Goal: Task Accomplishment & Management: Complete application form

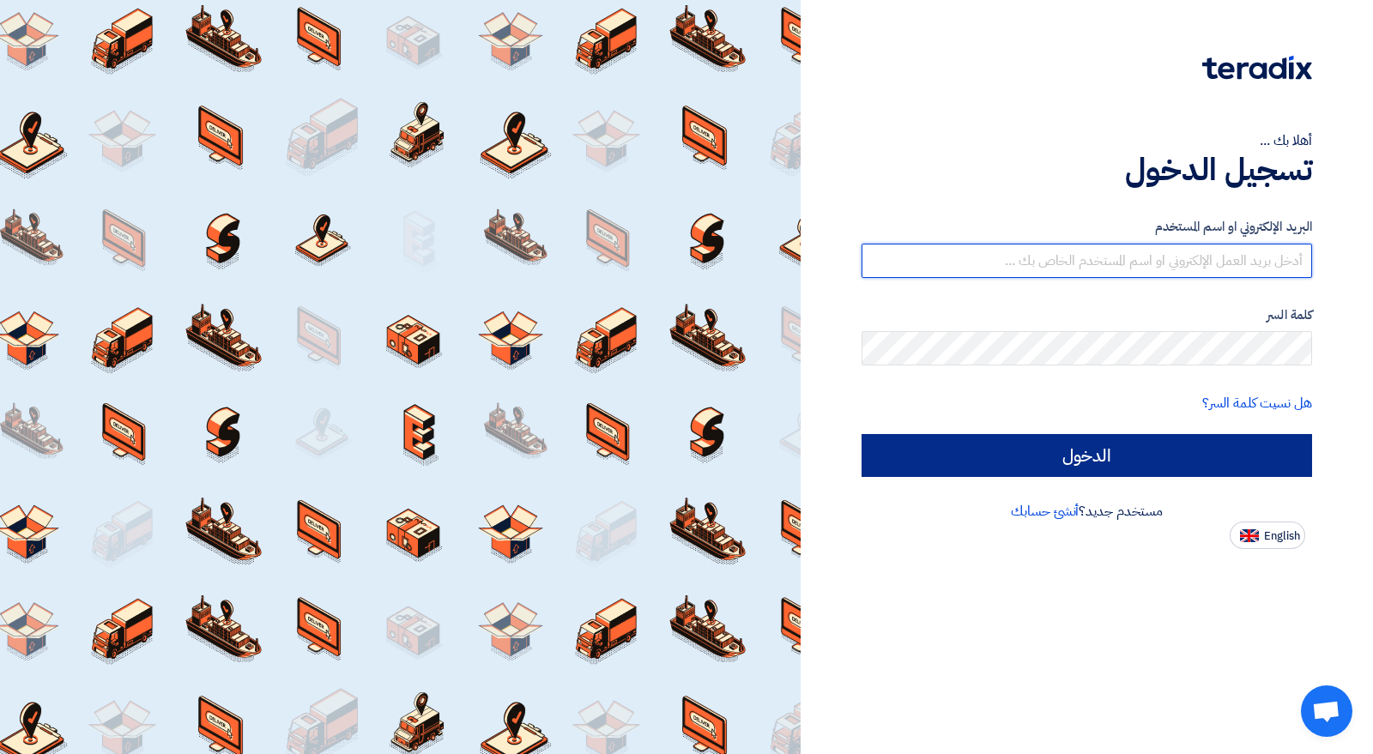
type input "[EMAIL_ADDRESS][DOMAIN_NAME]"
click at [1083, 456] on input "الدخول" at bounding box center [1086, 455] width 450 height 43
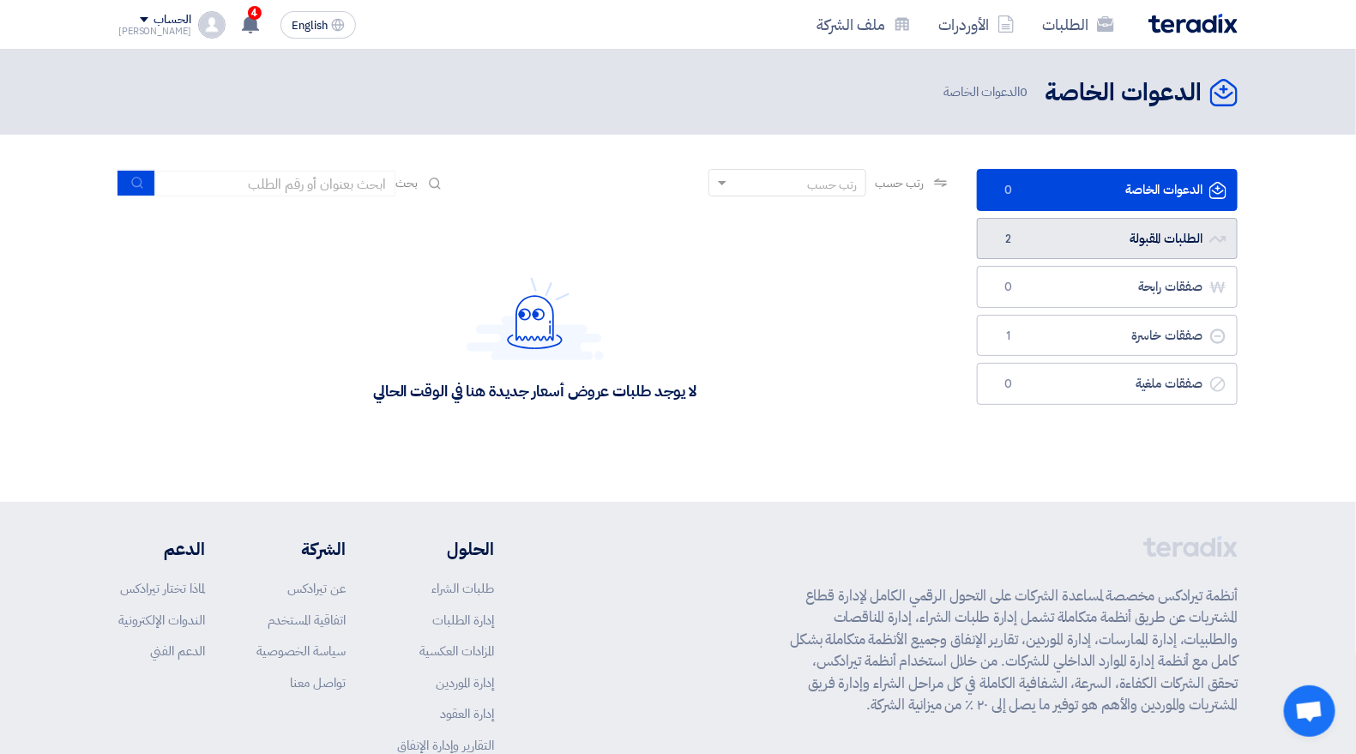
click at [1156, 232] on link "الطلبات المقبولة الطلبات المقبولة 2" at bounding box center [1107, 239] width 261 height 42
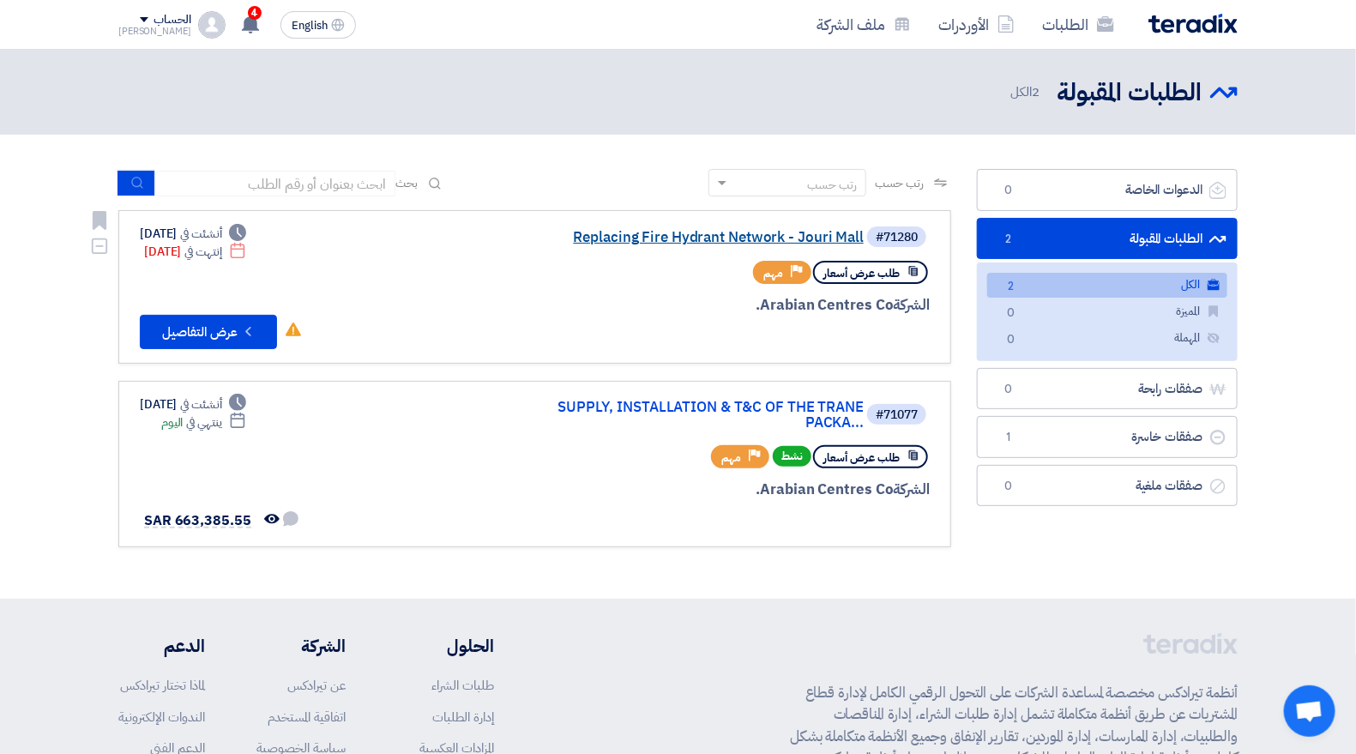
click at [619, 235] on link "Replacing Fire Hydrant Network - Jouri Mall" at bounding box center [692, 237] width 343 height 15
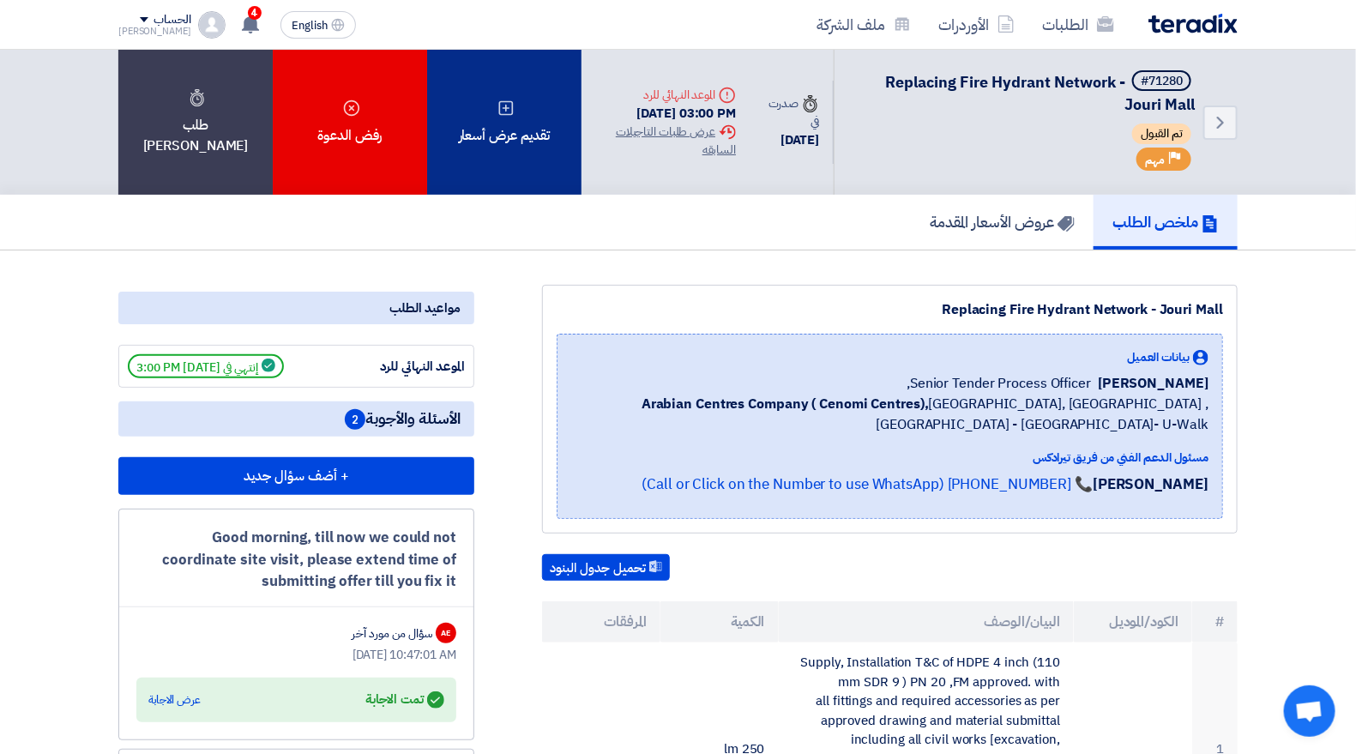
click at [538, 144] on div "تقديم عرض أسعار" at bounding box center [504, 122] width 154 height 145
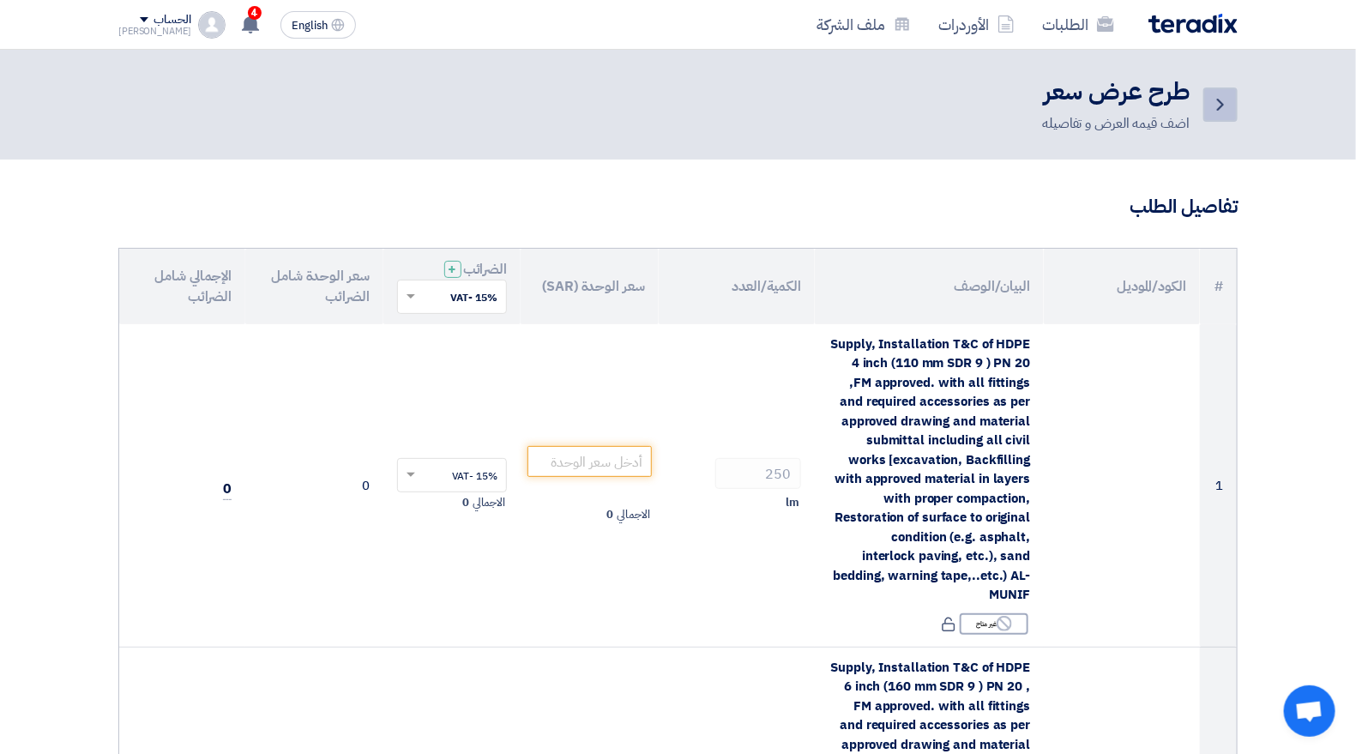
click at [1225, 101] on icon "Back" at bounding box center [1220, 104] width 21 height 21
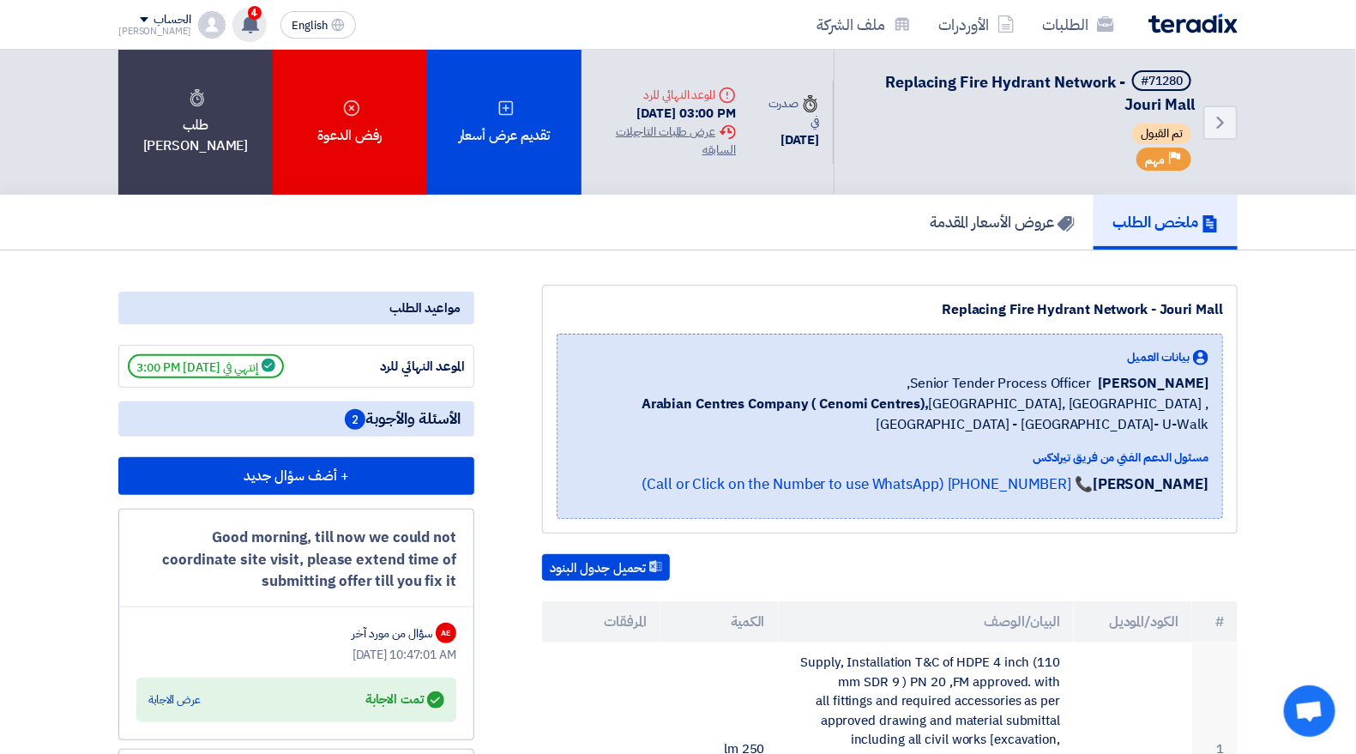
click at [242, 23] on use at bounding box center [250, 24] width 17 height 19
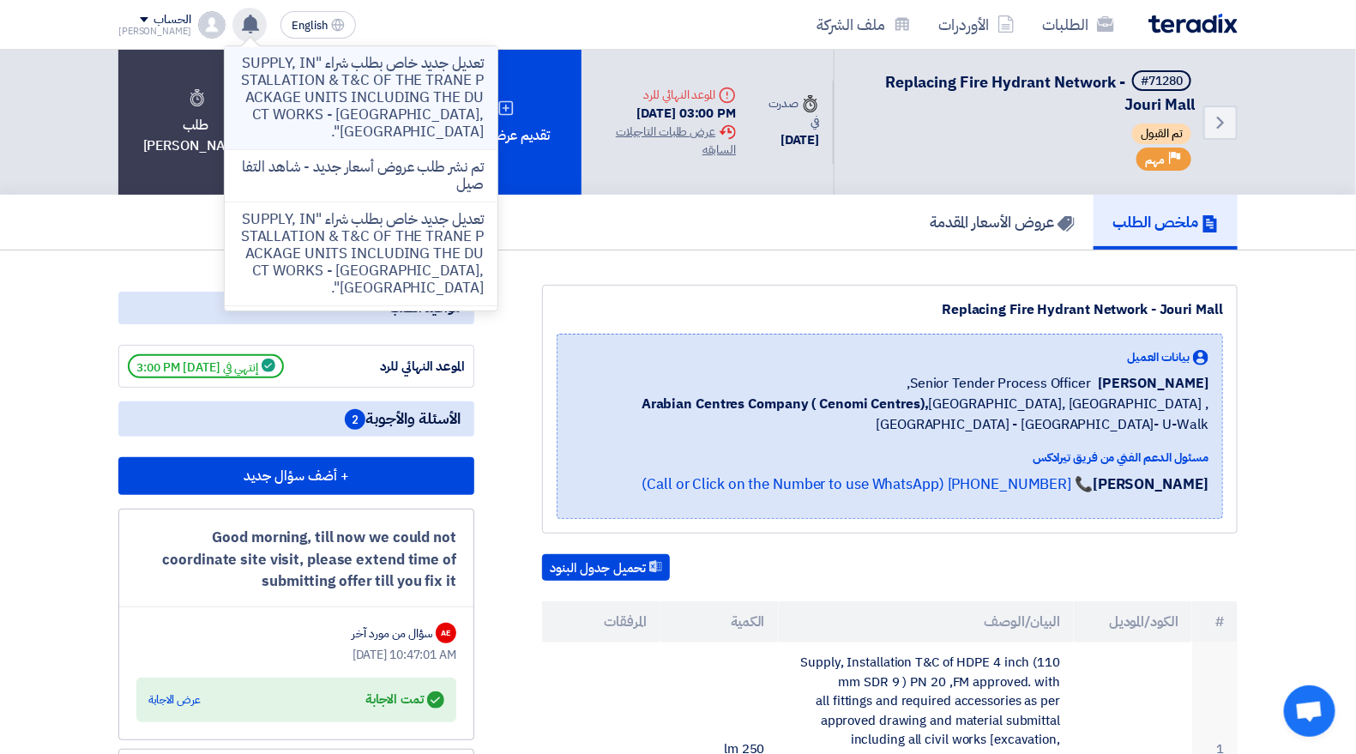
click at [359, 88] on p "تعديل جديد خاص بطلب شراء "SUPPLY, INSTALLATION & T&C OF THE TRANE PACKAGE UNITS…" at bounding box center [360, 98] width 245 height 86
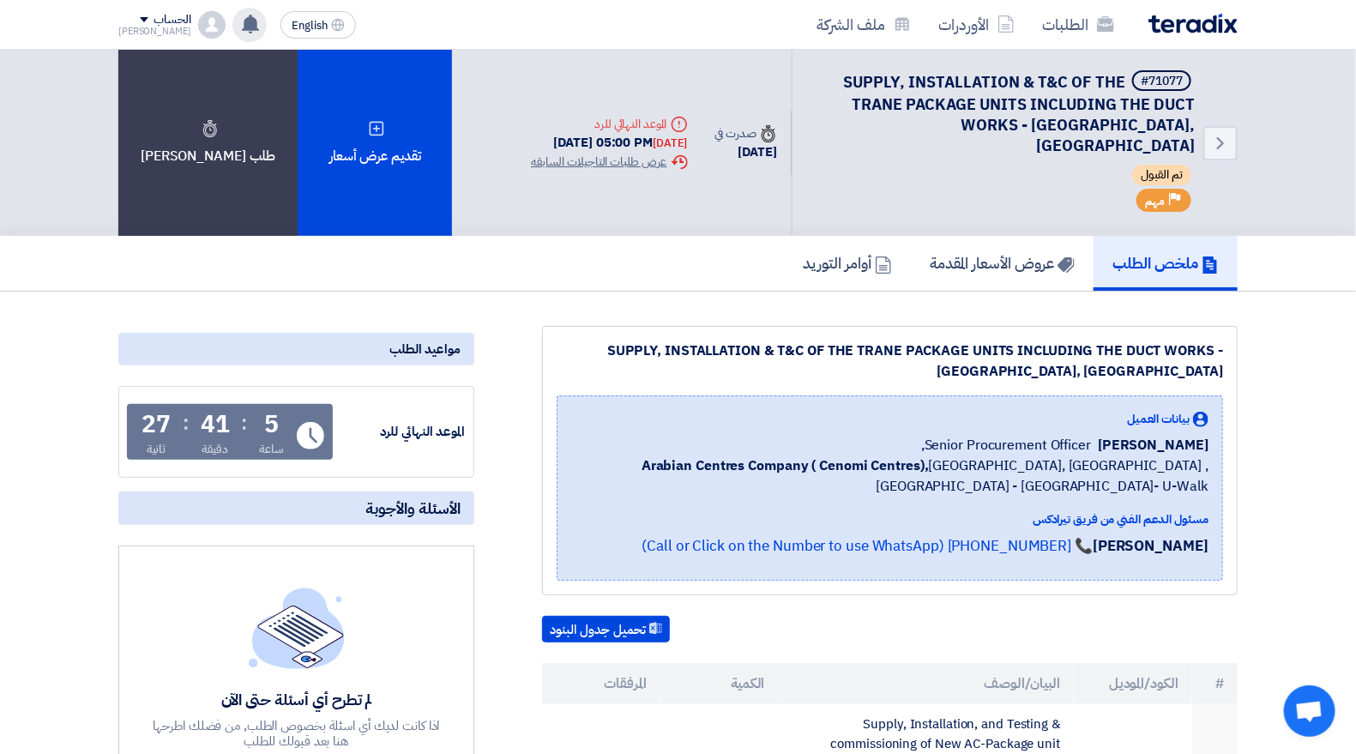
click at [242, 23] on use at bounding box center [250, 24] width 17 height 19
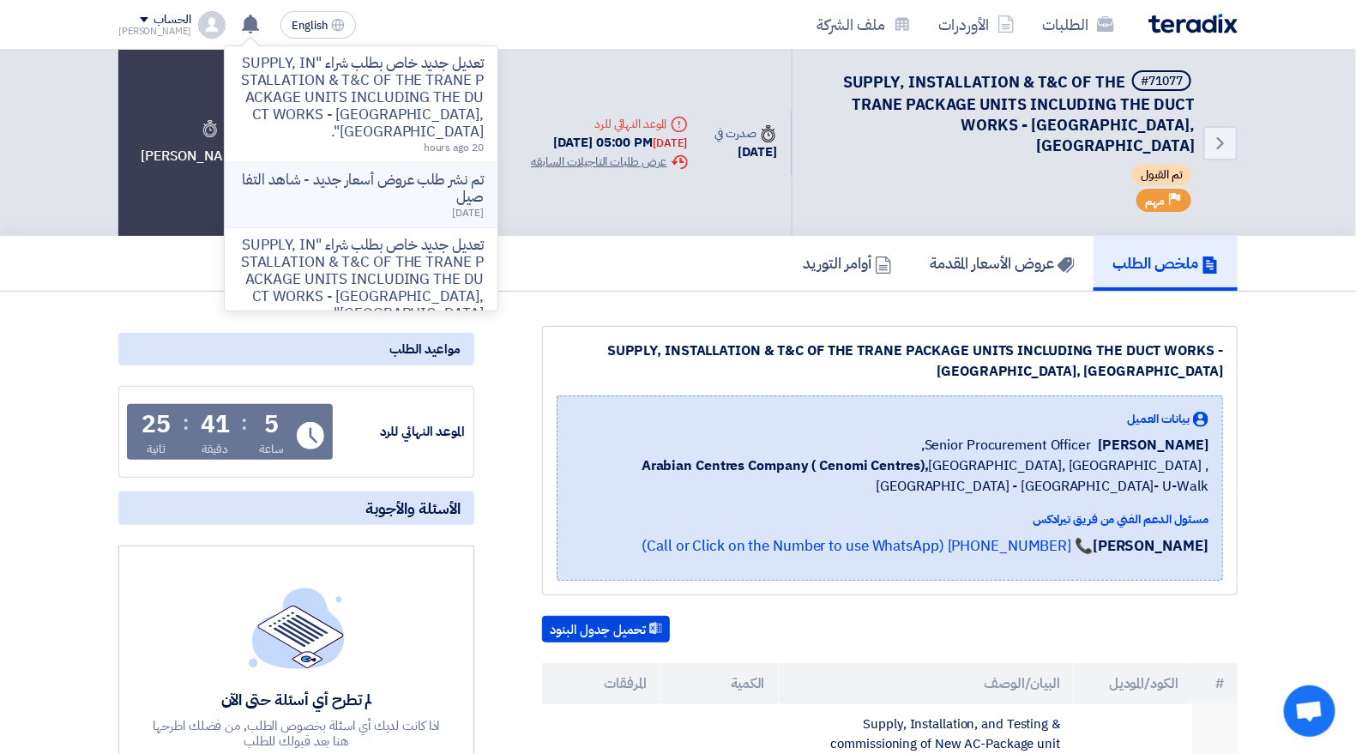
scroll to position [95, 0]
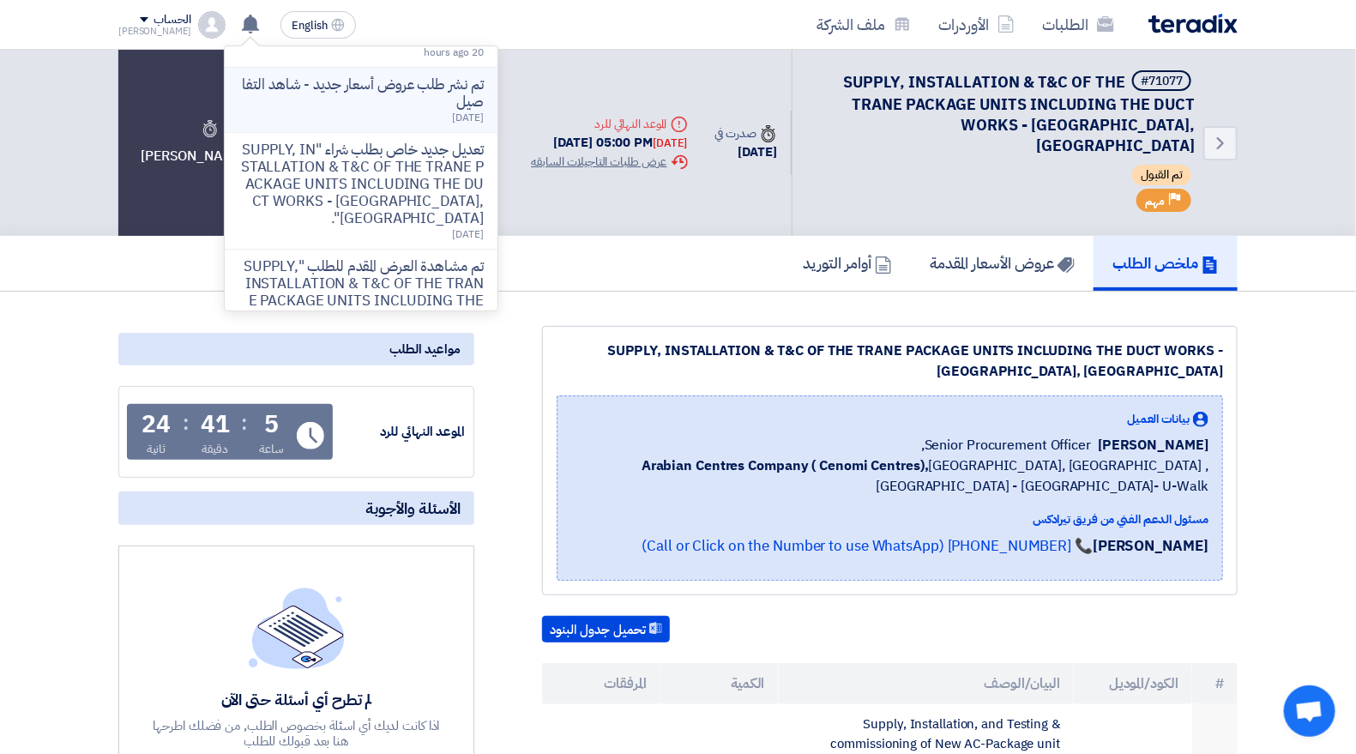
click at [359, 88] on p "تم نشر طلب عروض أسعار جديد - شاهد التفاصيل" at bounding box center [360, 93] width 245 height 34
